Goal: Check status: Check status

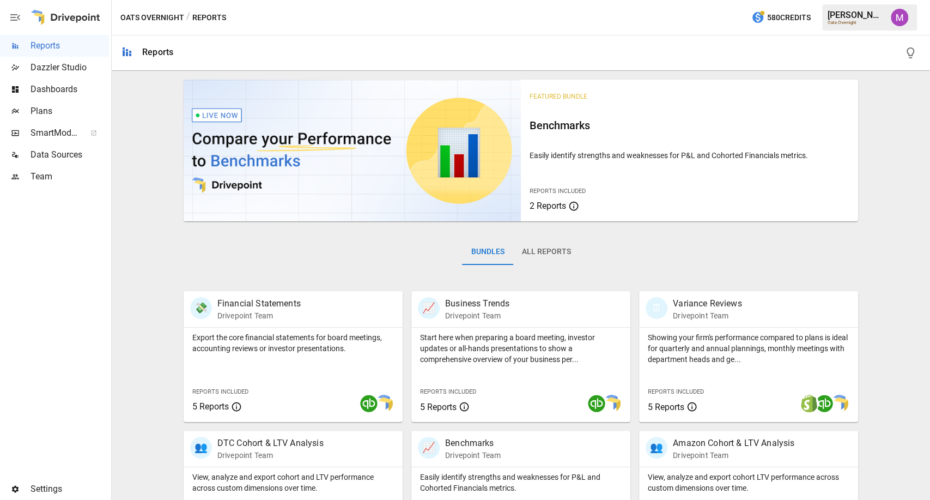
click at [72, 109] on span "Plans" at bounding box center [70, 111] width 78 height 13
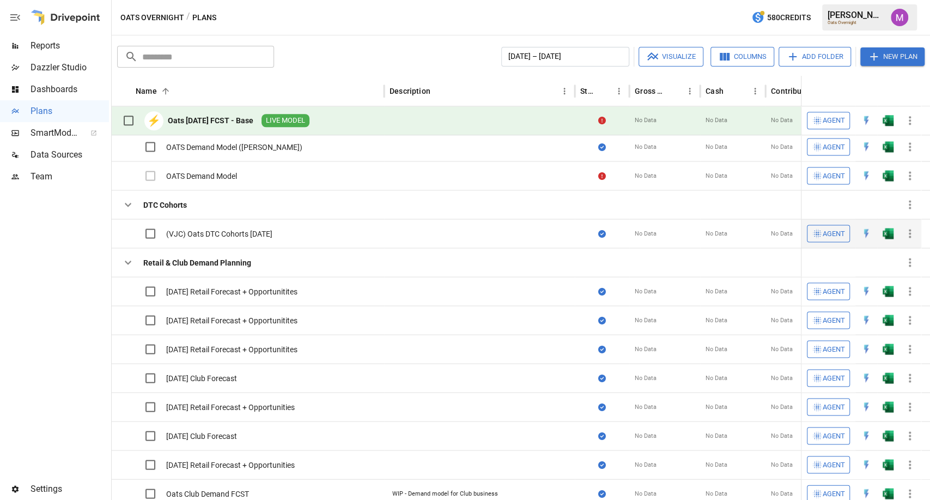
click at [232, 229] on div "(VJC) Oats DTC Cohorts [DATE]" at bounding box center [219, 233] width 106 height 11
click at [232, 233] on div "(VJC) Oats DTC Cohorts [DATE]" at bounding box center [219, 233] width 106 height 11
click at [214, 234] on div "(VJC) Oats DTC Cohorts [DATE]" at bounding box center [219, 233] width 106 height 11
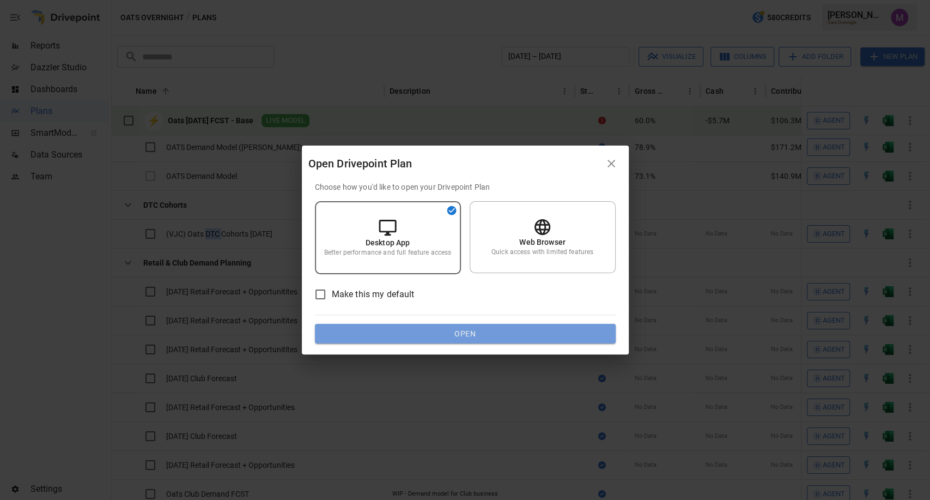
click at [397, 341] on button "Open" at bounding box center [465, 334] width 301 height 20
